Goal: Find contact information: Find contact information

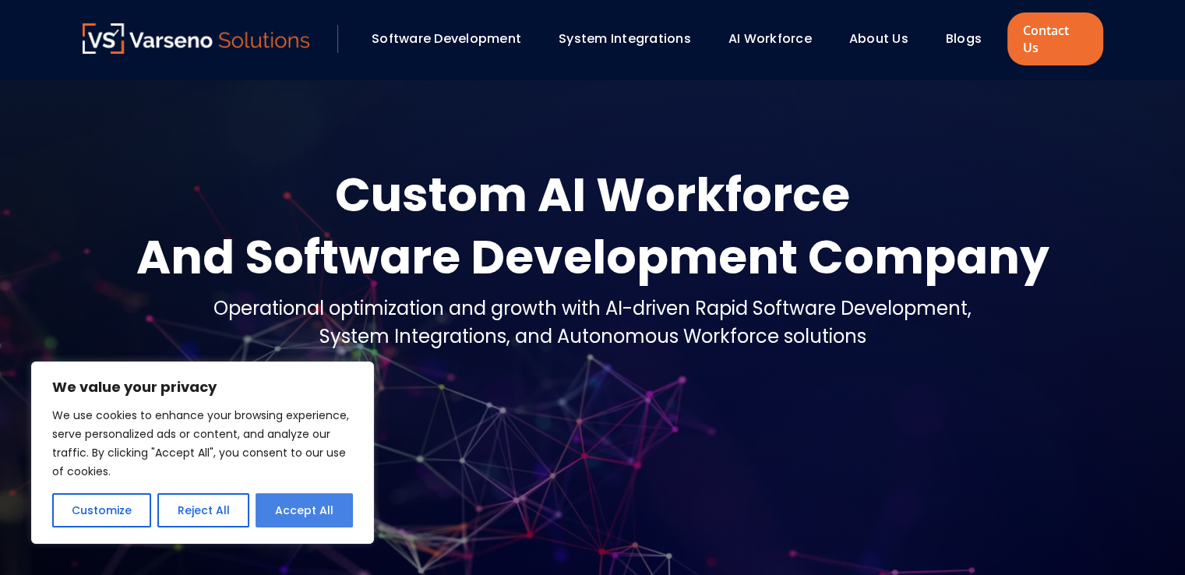
click at [309, 516] on button "Accept All" at bounding box center [304, 510] width 97 height 34
checkbox input "true"
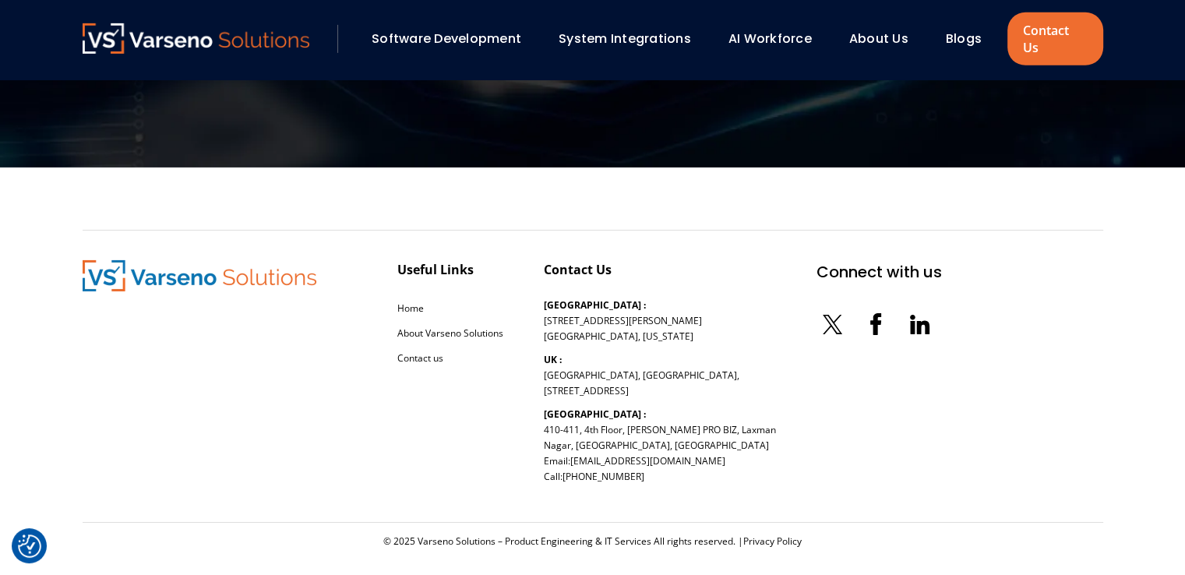
scroll to position [5098, 0]
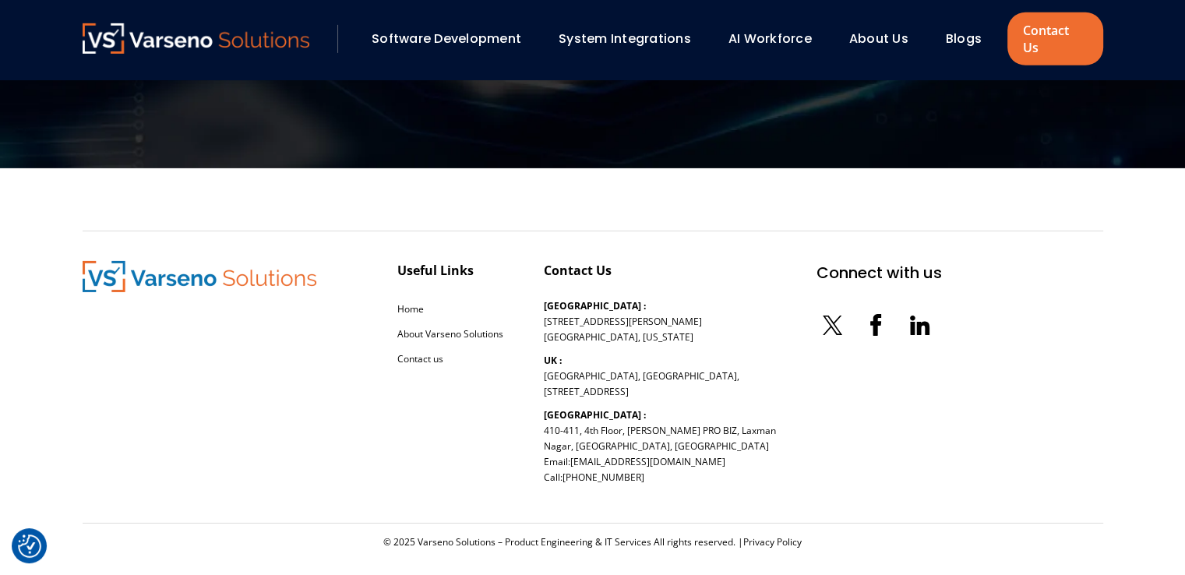
click at [482, 30] on link "Software Development" at bounding box center [447, 39] width 150 height 18
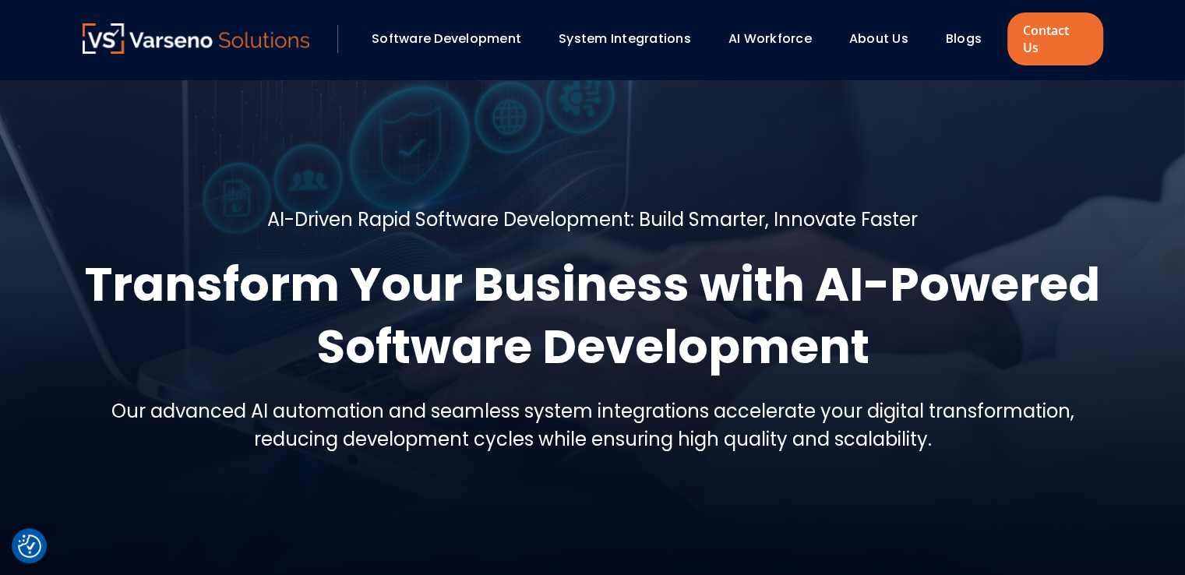
click at [885, 32] on link "About Us" at bounding box center [879, 39] width 59 height 18
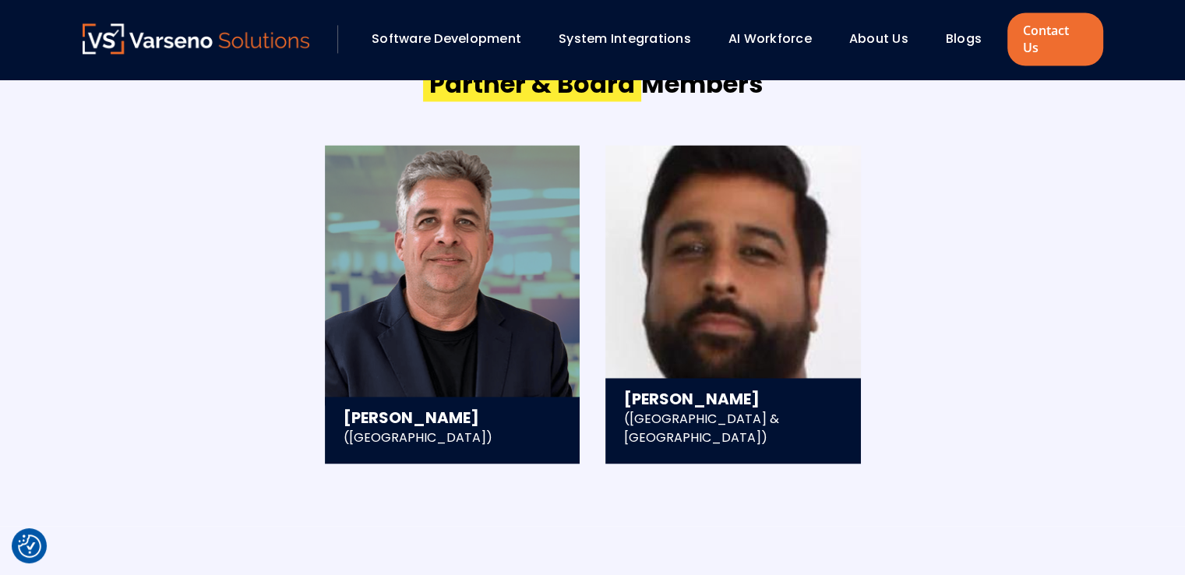
scroll to position [2692, 0]
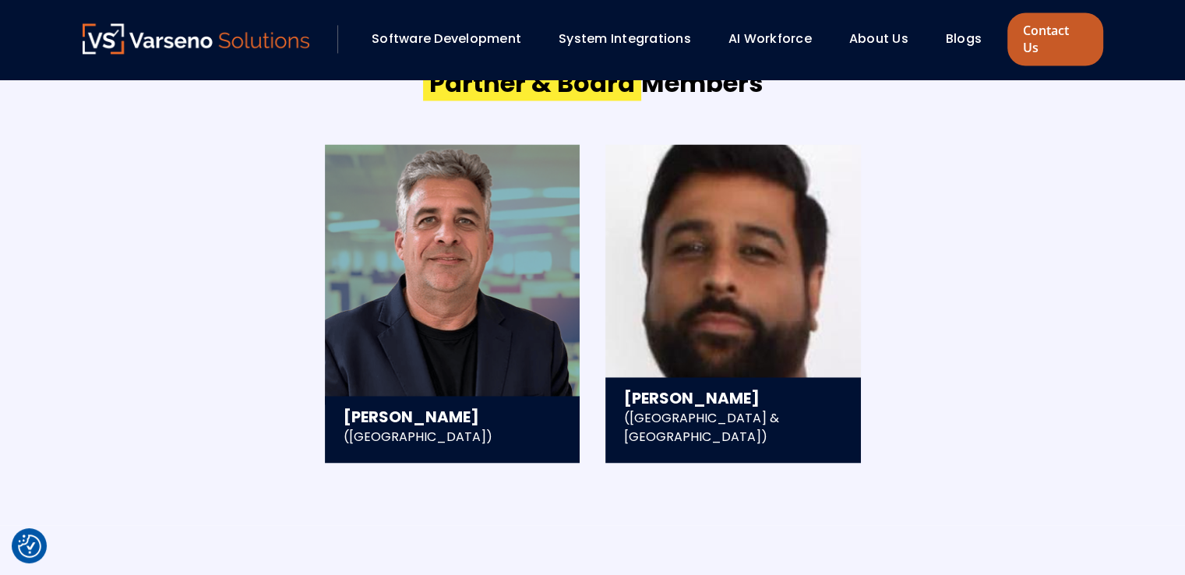
click at [1030, 38] on link "Contact Us" at bounding box center [1055, 38] width 95 height 53
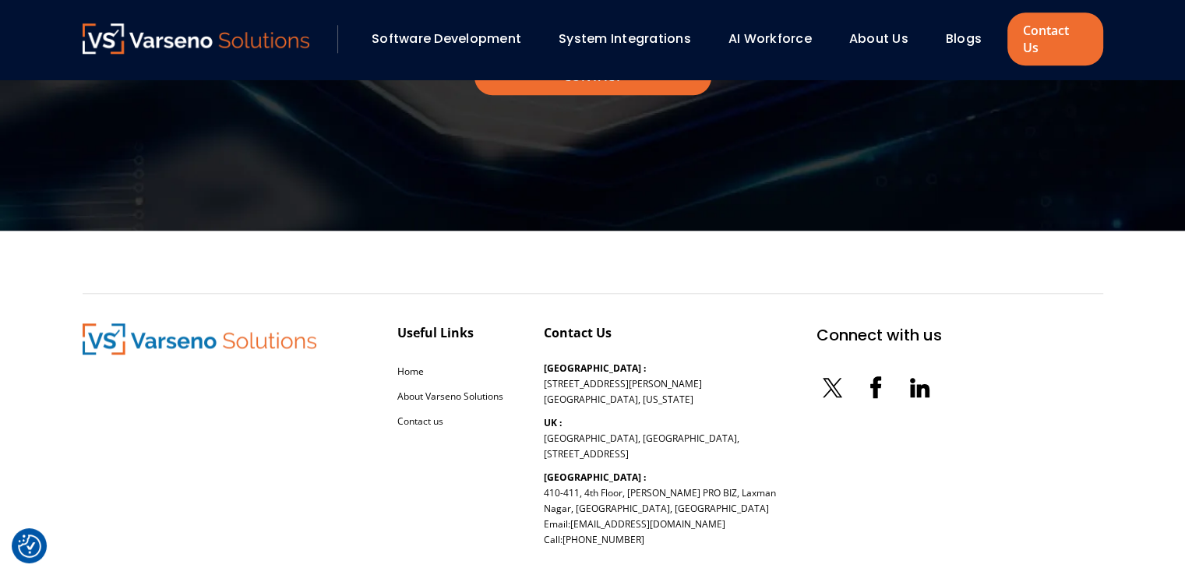
scroll to position [1809, 0]
